Goal: Task Accomplishment & Management: Complete application form

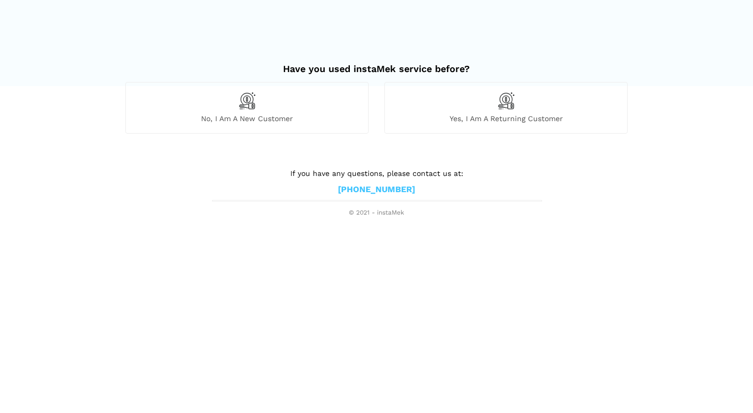
click at [248, 103] on img at bounding box center [247, 101] width 18 height 18
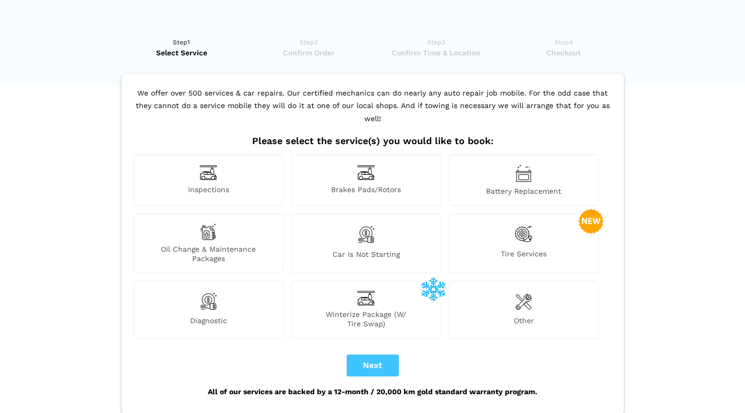
click at [516, 299] on div "Other" at bounding box center [524, 309] width 150 height 57
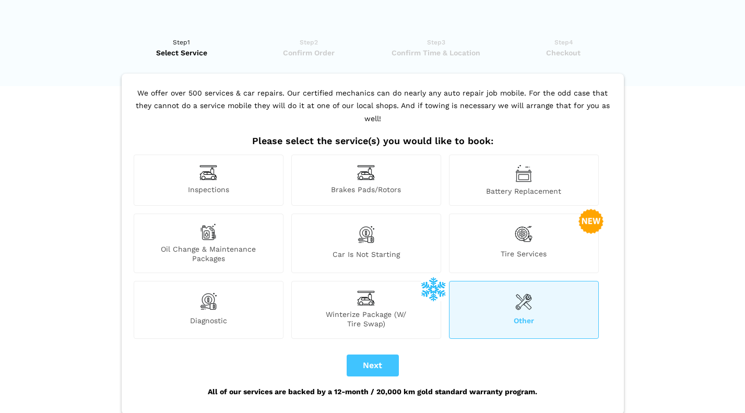
click at [516, 299] on div "Other" at bounding box center [524, 309] width 150 height 57
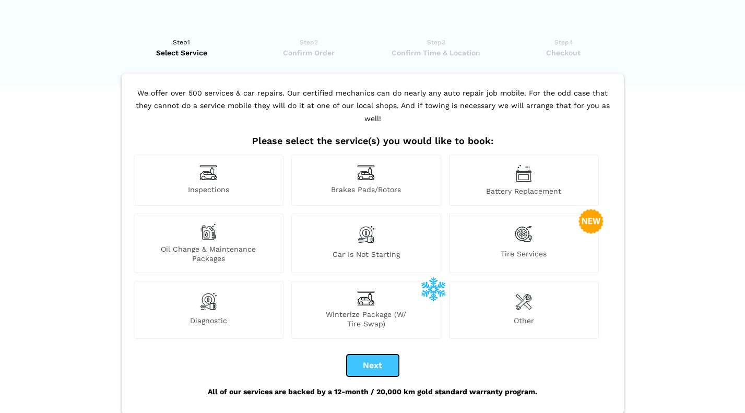
click at [376, 354] on button "Next" at bounding box center [373, 365] width 52 height 22
click at [523, 294] on img at bounding box center [523, 301] width 17 height 21
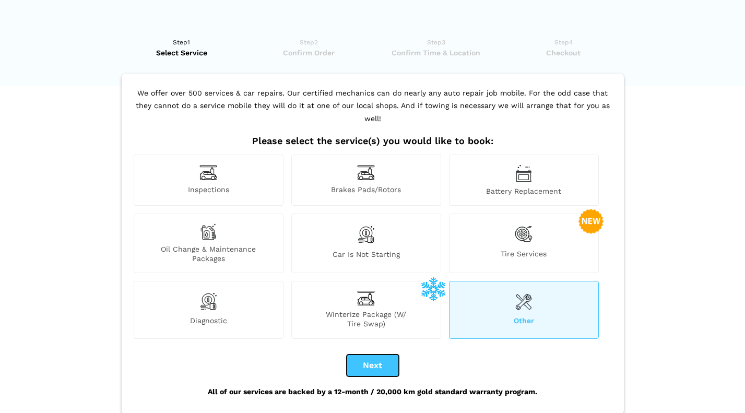
click at [387, 354] on button "Next" at bounding box center [373, 365] width 52 height 22
checkbox input "true"
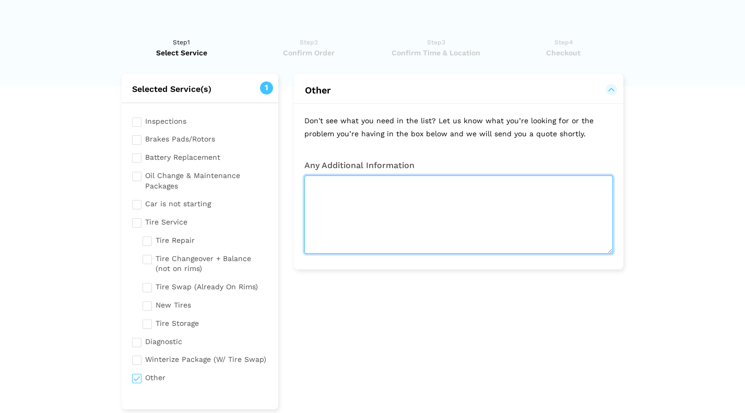
click at [339, 203] on textarea at bounding box center [458, 214] width 309 height 78
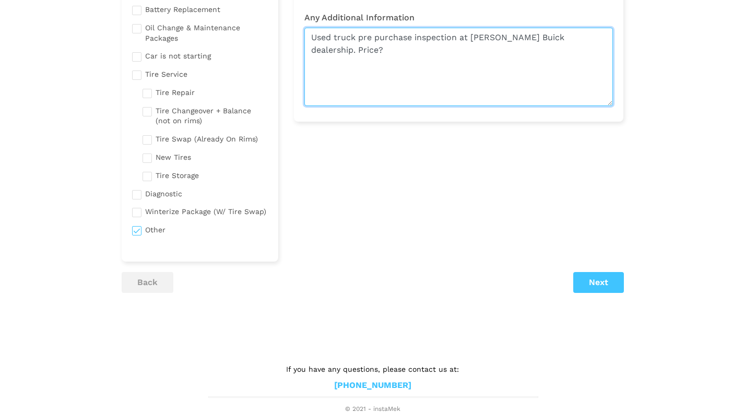
type textarea "Used truck pre purchase inspection at [PERSON_NAME] Buick dealership. Price?"
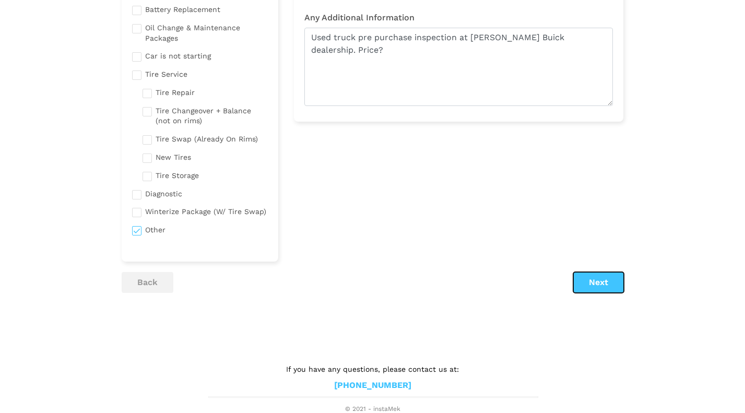
click at [605, 279] on button "Next" at bounding box center [598, 282] width 51 height 21
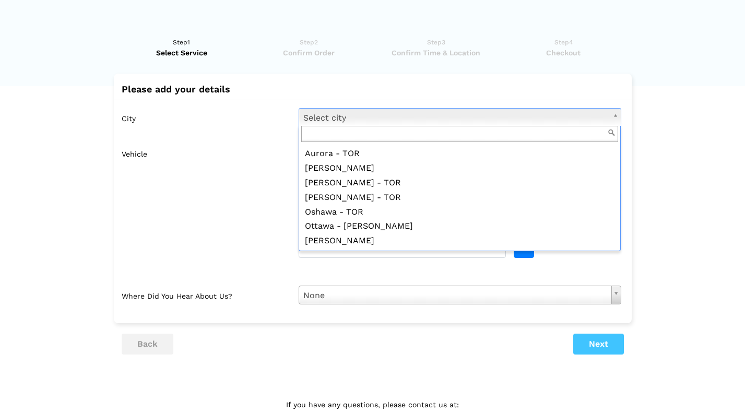
scroll to position [940, 0]
